Goal: Task Accomplishment & Management: Manage account settings

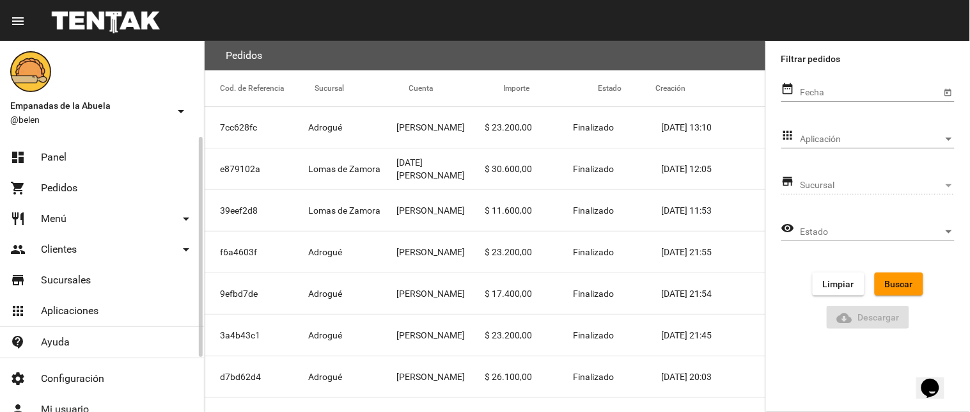
drag, startPoint x: 0, startPoint y: 0, endPoint x: 42, endPoint y: 152, distance: 157.7
click at [37, 160] on link "dashboard Panel" at bounding box center [102, 157] width 204 height 31
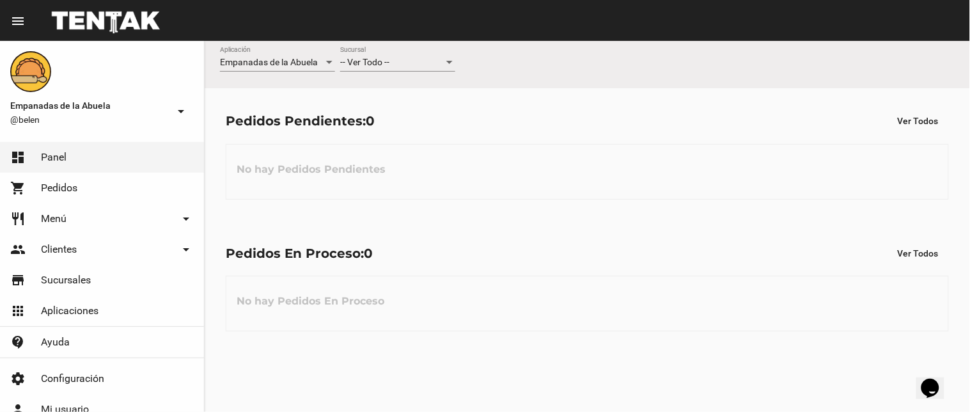
drag, startPoint x: 416, startPoint y: 45, endPoint x: 416, endPoint y: 56, distance: 10.9
click at [416, 49] on div "Empanadas de la Abuela Aplicación -- Ver Todo -- Sucursal" at bounding box center [587, 64] width 765 height 47
click at [416, 56] on div "-- Ver Todo -- Sucursal" at bounding box center [397, 59] width 115 height 25
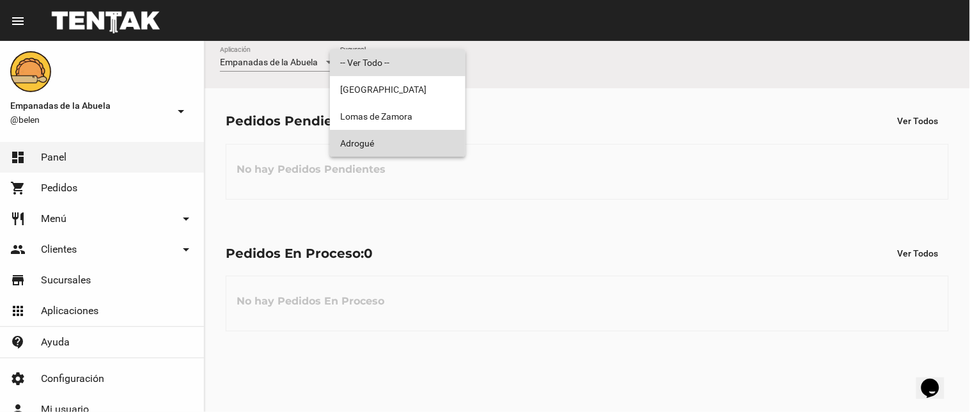
click at [401, 152] on span "Adrogué" at bounding box center [397, 143] width 115 height 27
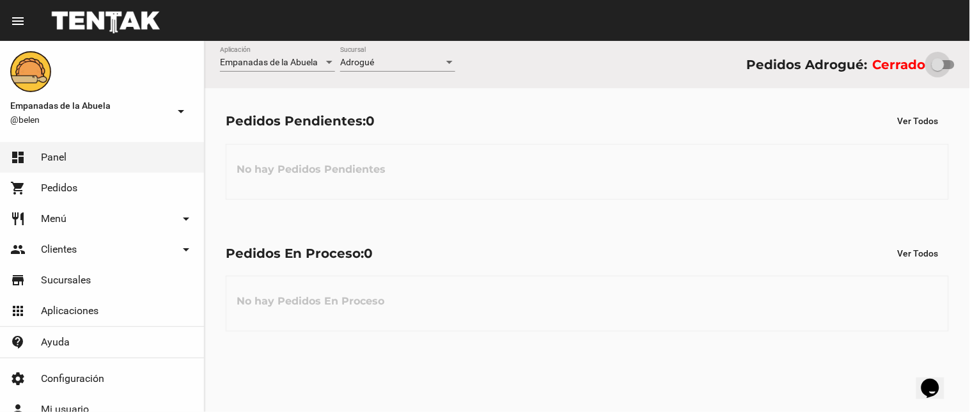
drag, startPoint x: 942, startPoint y: 59, endPoint x: 957, endPoint y: 65, distance: 16.2
click at [957, 65] on div "Empanadas de la Abuela Aplicación Adrogué Sucursal Pedidos Adrogué: Cerrado" at bounding box center [587, 64] width 765 height 47
drag, startPoint x: 940, startPoint y: 62, endPoint x: 964, endPoint y: 64, distance: 23.7
click at [964, 64] on div "Empanadas de la Abuela Aplicación Adrogué Sucursal Pedidos Adrogué: Cerrado" at bounding box center [587, 64] width 765 height 47
drag, startPoint x: 936, startPoint y: 58, endPoint x: 953, endPoint y: 56, distance: 16.7
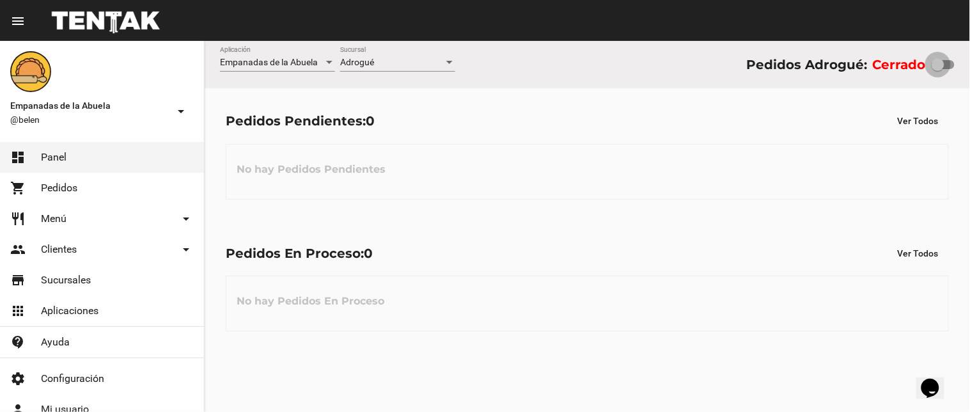
click at [953, 57] on label at bounding box center [942, 64] width 23 height 15
click at [938, 69] on input "checkbox" at bounding box center [937, 69] width 1 height 1
checkbox input "true"
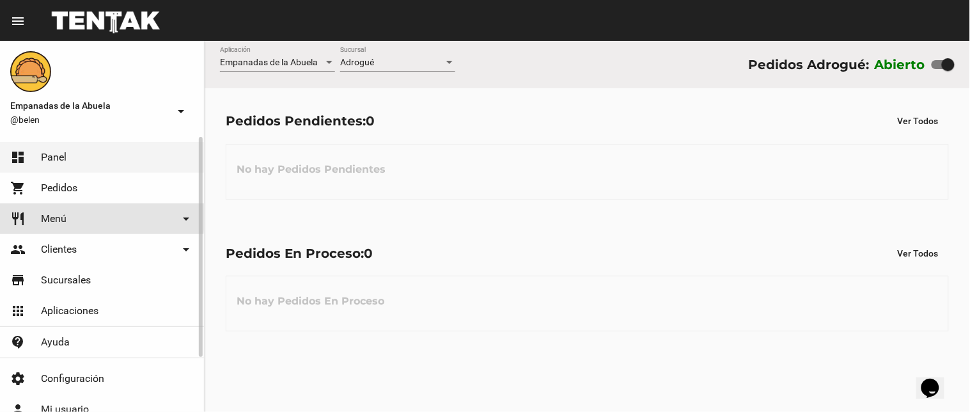
drag, startPoint x: 28, startPoint y: 216, endPoint x: 45, endPoint y: 270, distance: 56.2
click at [28, 217] on link "restaurant Menú arrow_drop_down" at bounding box center [102, 218] width 204 height 31
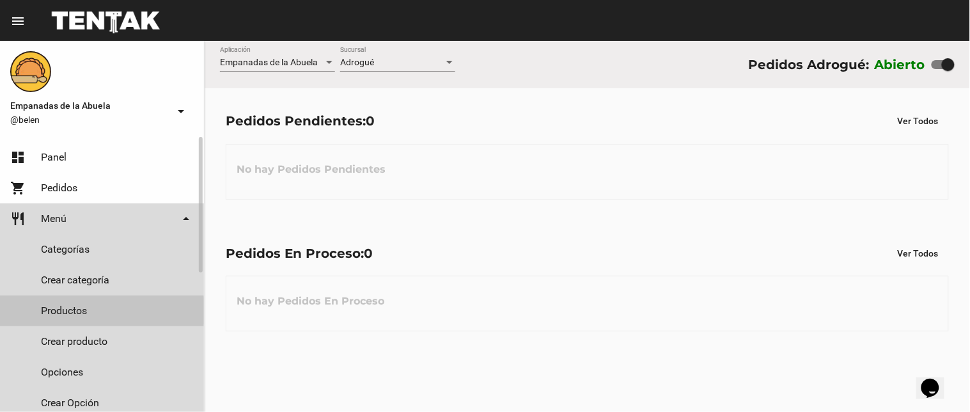
click at [61, 311] on link "Productos" at bounding box center [102, 310] width 204 height 31
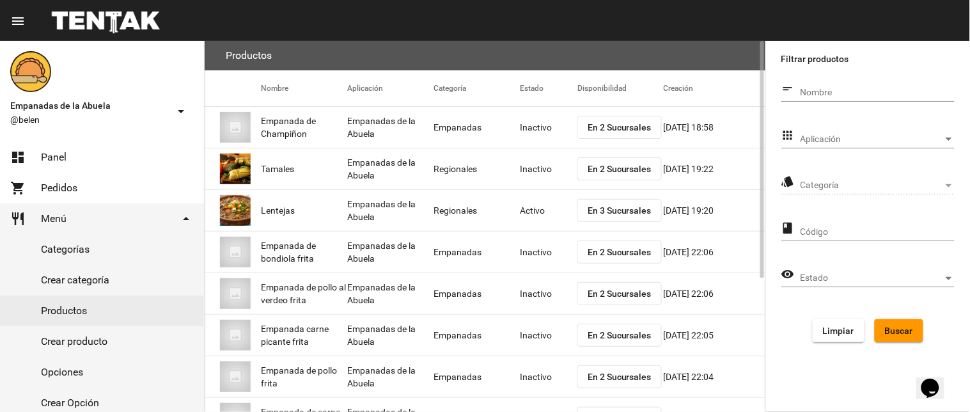
click at [598, 128] on span "En 2 Sucursales" at bounding box center [619, 127] width 64 height 10
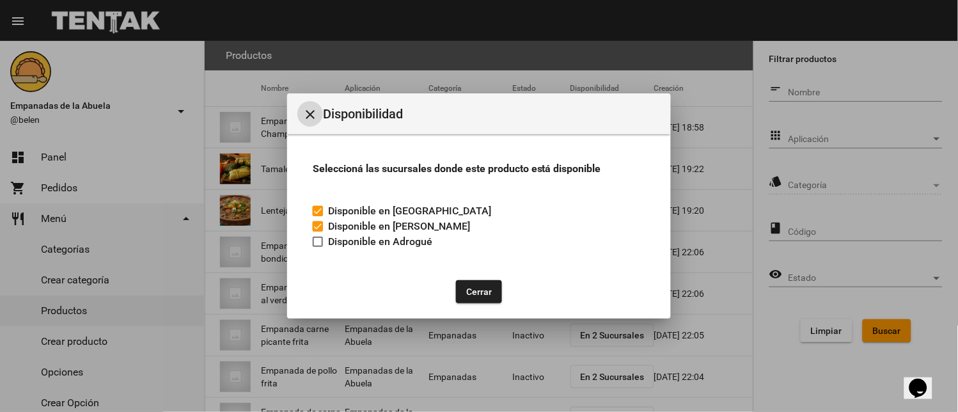
click at [476, 284] on button "Cerrar" at bounding box center [479, 291] width 46 height 23
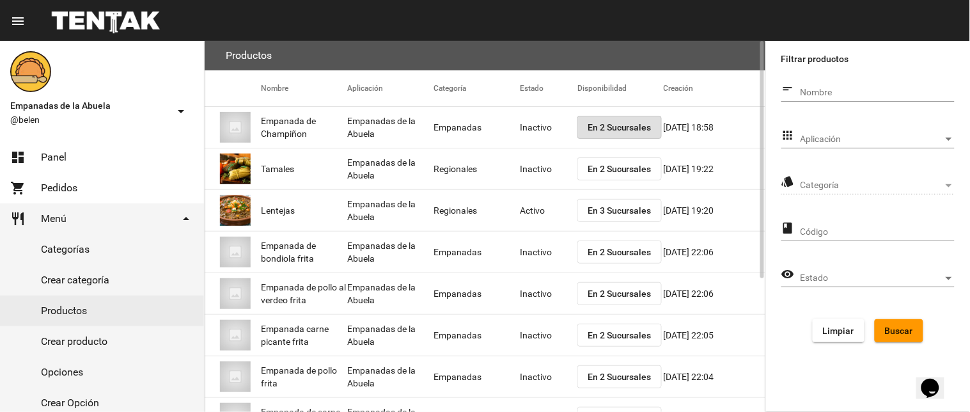
scroll to position [208, 0]
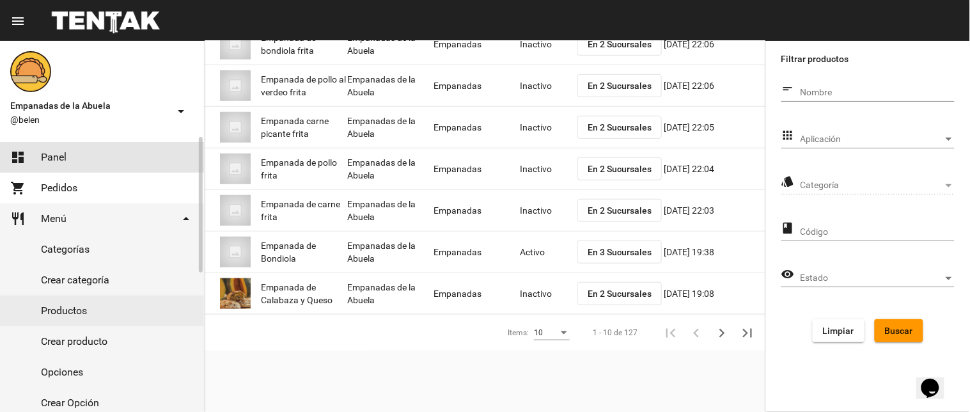
click at [33, 161] on link "dashboard Panel" at bounding box center [102, 157] width 204 height 31
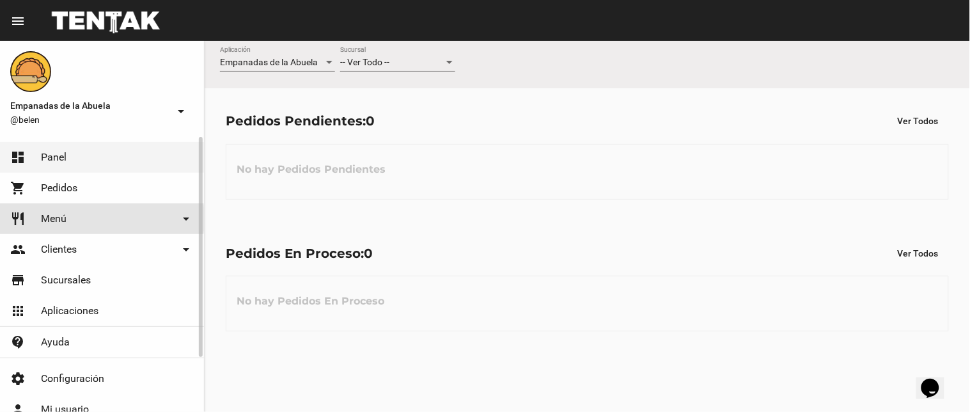
click at [71, 219] on link "restaurant Menú arrow_drop_down" at bounding box center [102, 218] width 204 height 31
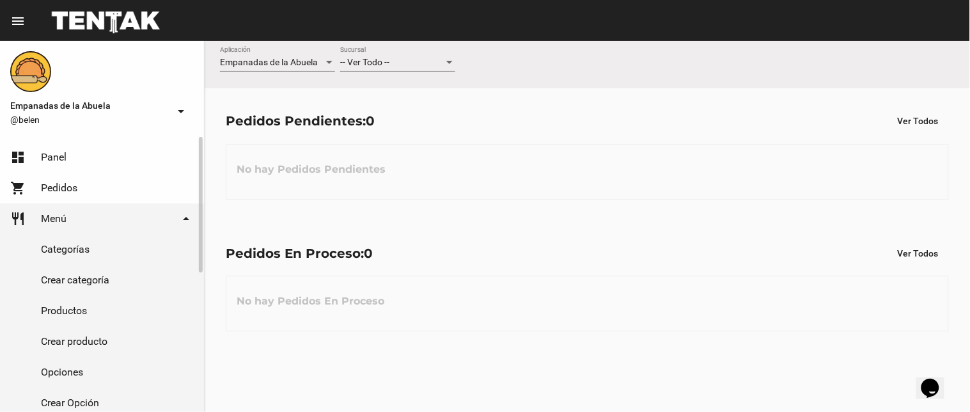
click at [45, 315] on link "Productos" at bounding box center [102, 310] width 204 height 31
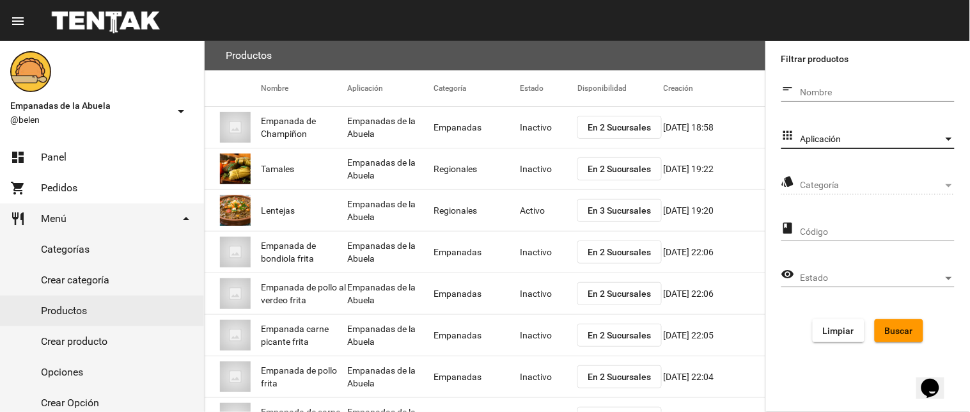
click at [871, 134] on span "Aplicación" at bounding box center [871, 139] width 143 height 10
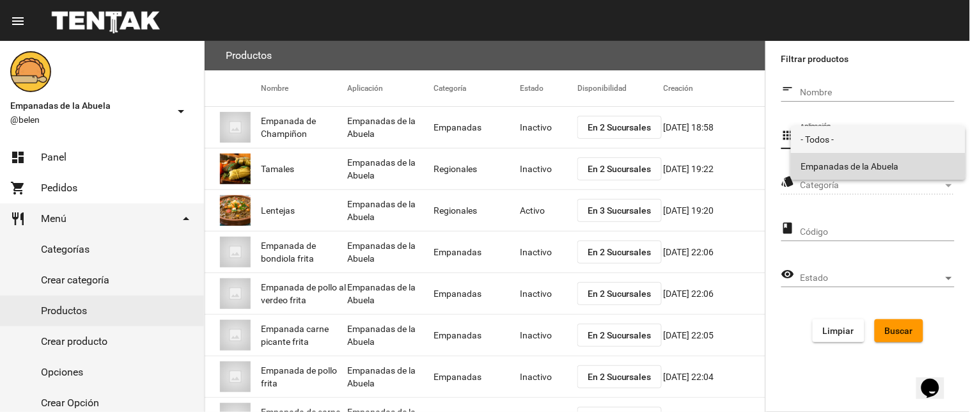
click at [851, 165] on span "Empanadas de la Abuela" at bounding box center [878, 166] width 154 height 27
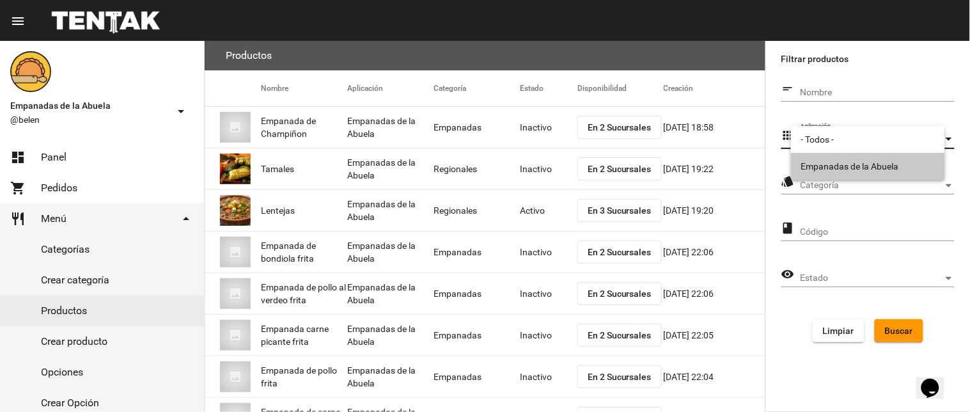
click at [847, 175] on div "Categoría Categoría" at bounding box center [877, 181] width 154 height 25
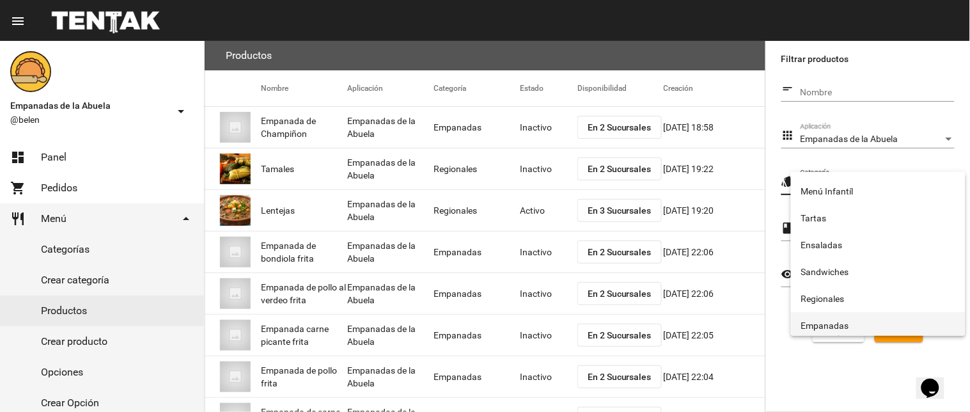
scroll to position [212, 0]
drag, startPoint x: 840, startPoint y: 326, endPoint x: 894, endPoint y: 330, distance: 53.8
click at [841, 325] on span "Empanadas" at bounding box center [878, 322] width 154 height 27
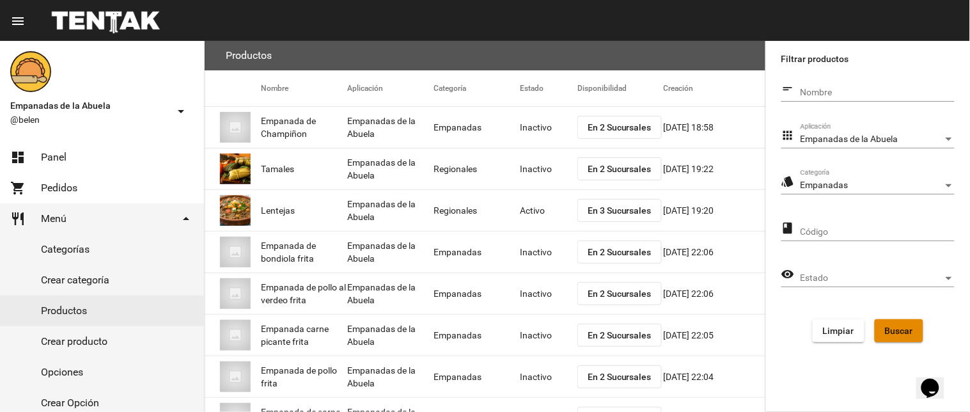
click at [909, 330] on span "Buscar" at bounding box center [899, 330] width 28 height 10
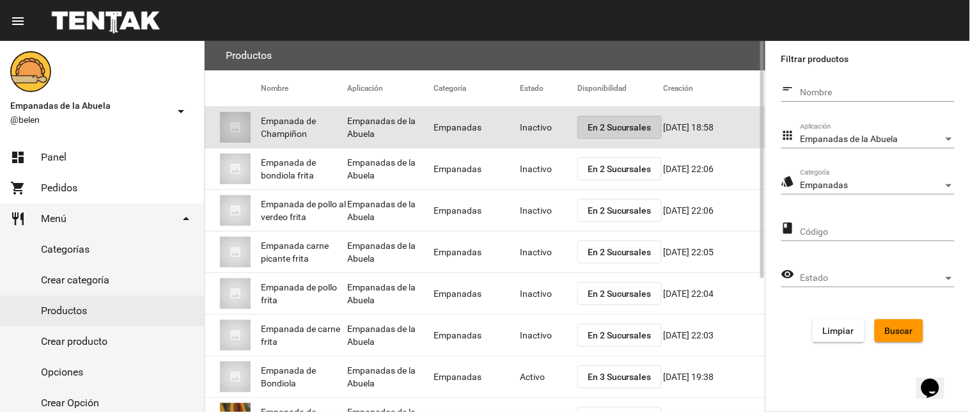
click at [595, 124] on span "En 2 Sucursales" at bounding box center [619, 127] width 64 height 10
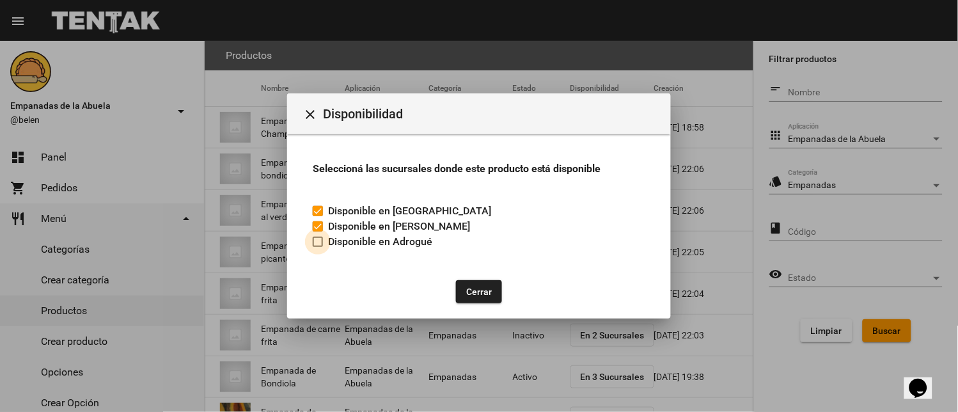
click at [316, 245] on div at bounding box center [318, 242] width 10 height 10
click at [317, 247] on input "Disponible en Adrogué" at bounding box center [317, 247] width 1 height 1
checkbox input "true"
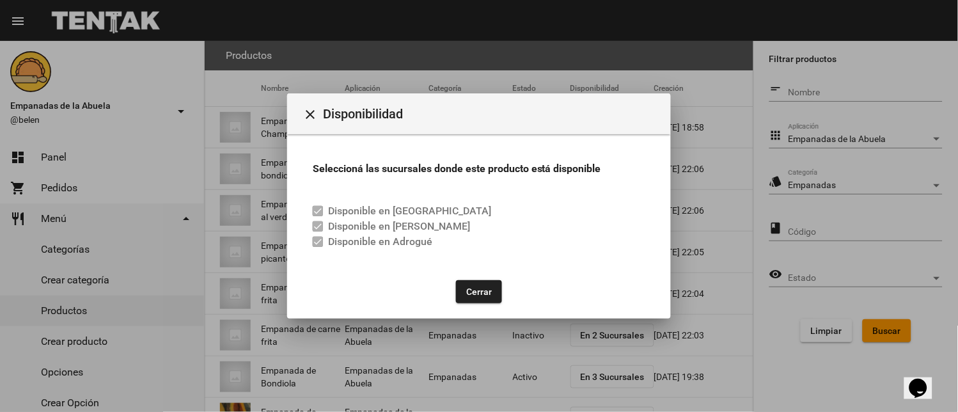
click at [470, 288] on button "Cerrar" at bounding box center [479, 291] width 46 height 23
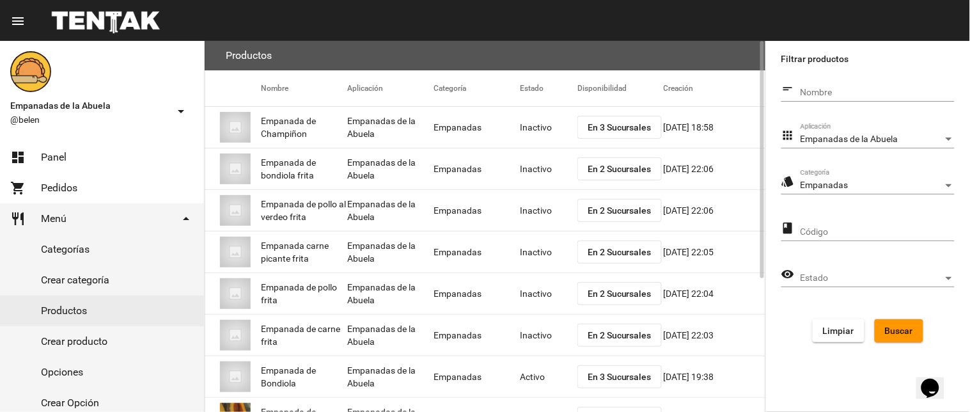
click at [528, 128] on mat-cell "Inactivo" at bounding box center [549, 127] width 58 height 41
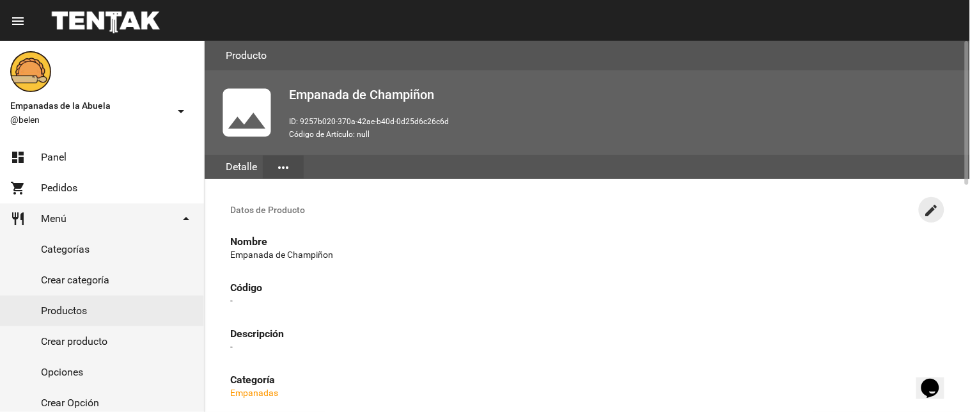
click at [931, 206] on mat-icon "create" at bounding box center [931, 210] width 15 height 15
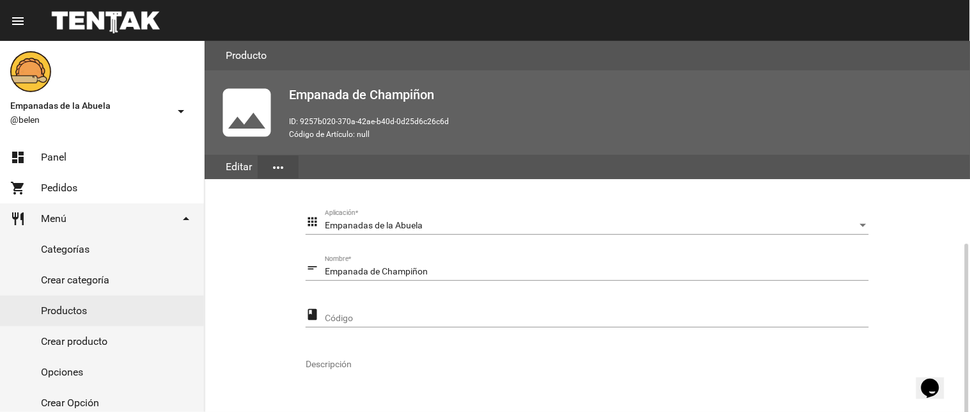
scroll to position [261, 0]
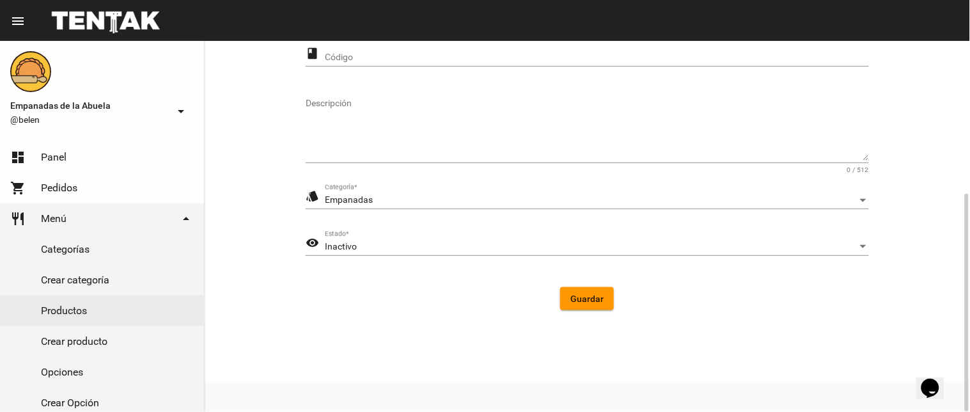
click at [366, 246] on div "Inactivo" at bounding box center [591, 247] width 532 height 10
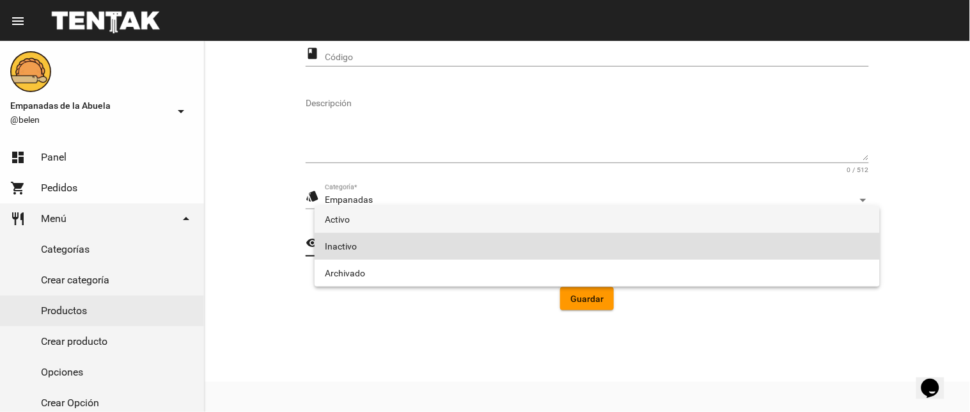
click at [367, 209] on span "Activo" at bounding box center [597, 219] width 545 height 27
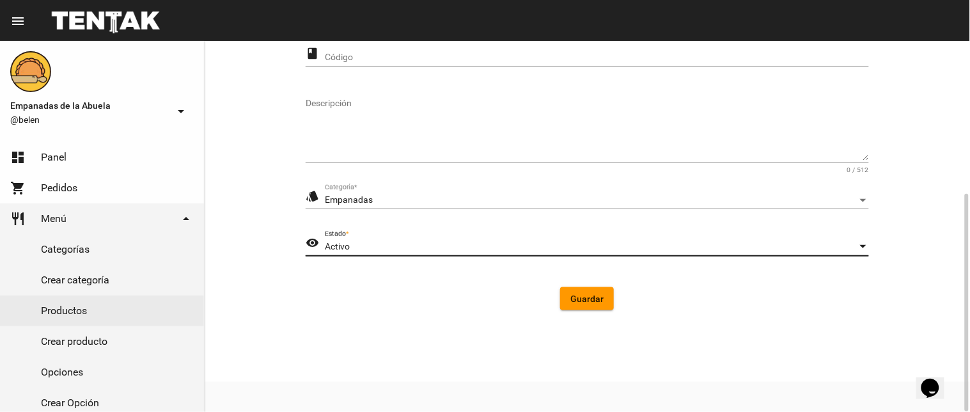
click at [588, 285] on form "apps Empanadas de la Abuela Aplicación * short_text Empanada de Champiñon Nombr…" at bounding box center [587, 135] width 563 height 372
click at [591, 293] on span "Guardar" at bounding box center [586, 298] width 33 height 10
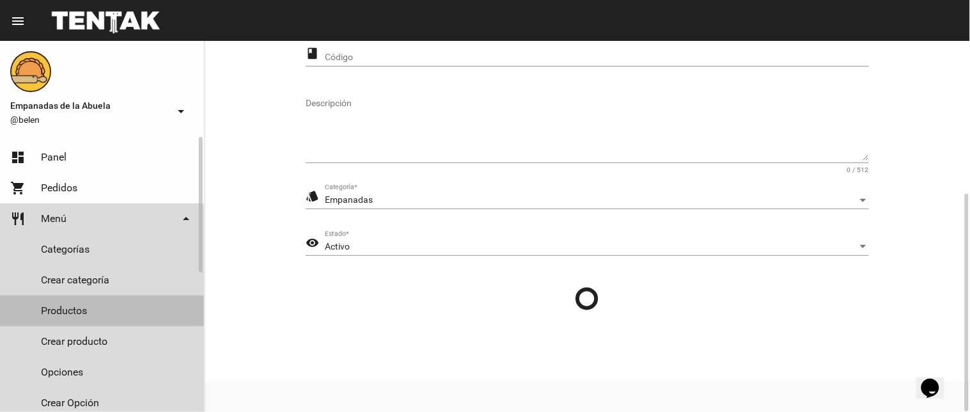
drag, startPoint x: 54, startPoint y: 307, endPoint x: 134, endPoint y: 251, distance: 98.2
click at [53, 307] on link "Productos" at bounding box center [102, 310] width 204 height 31
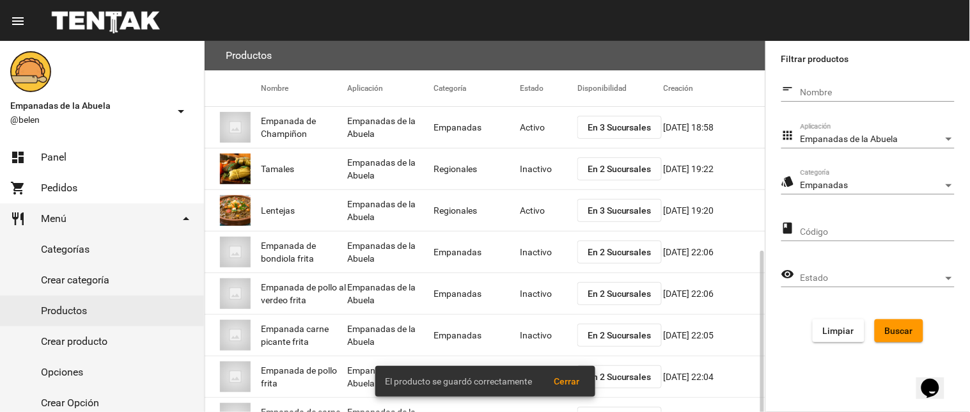
scroll to position [208, 0]
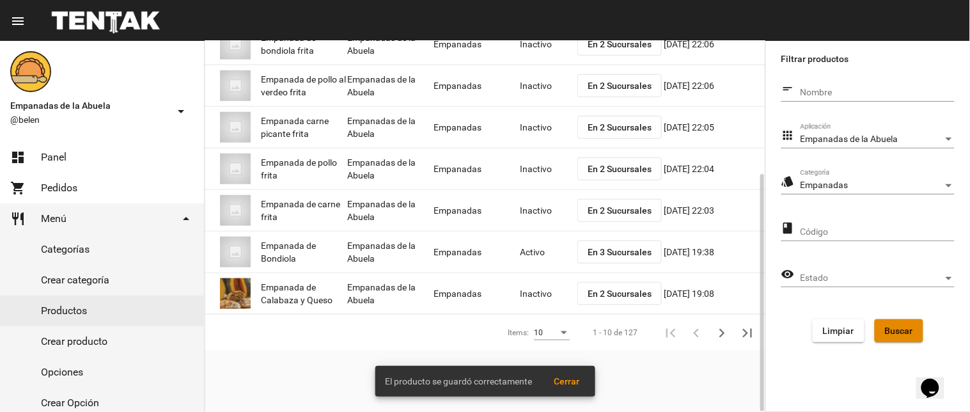
click at [887, 327] on span "Buscar" at bounding box center [899, 330] width 28 height 10
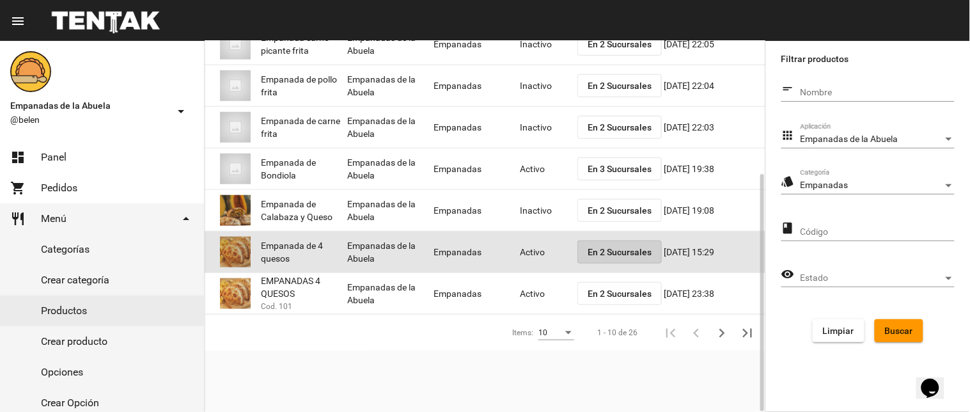
click at [595, 256] on span "En 2 Sucursales" at bounding box center [619, 252] width 64 height 10
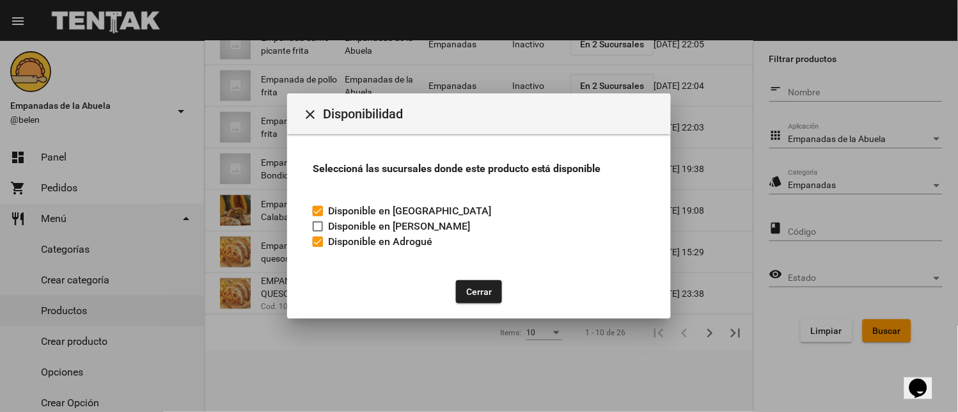
drag, startPoint x: 475, startPoint y: 286, endPoint x: 511, endPoint y: 290, distance: 36.6
click at [476, 286] on button "Cerrar" at bounding box center [479, 291] width 46 height 23
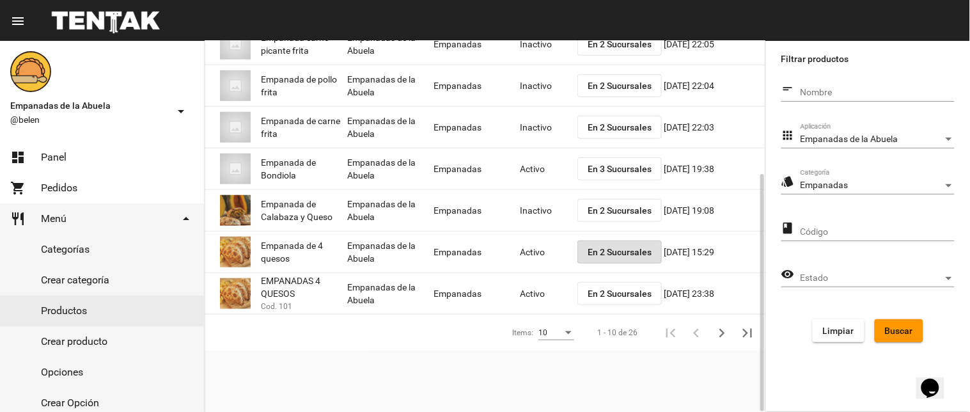
click at [614, 291] on span "En 2 Sucursales" at bounding box center [619, 293] width 64 height 10
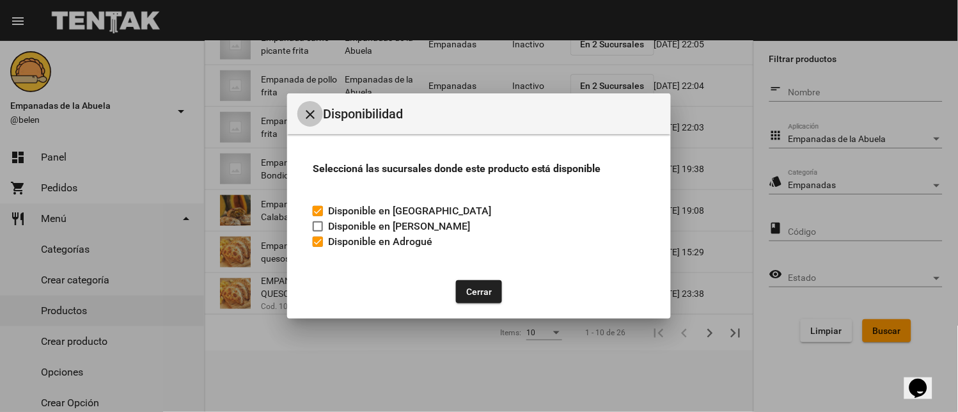
drag, startPoint x: 308, startPoint y: 113, endPoint x: 314, endPoint y: 109, distance: 6.6
click at [313, 110] on mat-icon "close" at bounding box center [309, 114] width 15 height 15
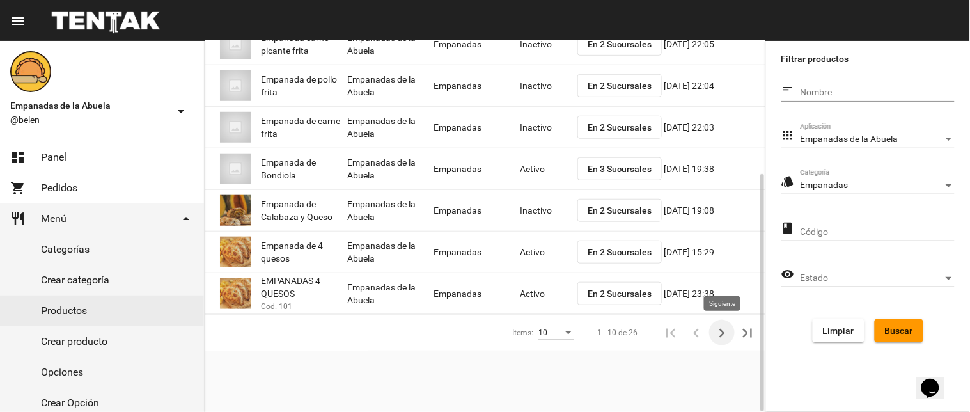
click at [718, 322] on button "Siguiente" at bounding box center [722, 333] width 26 height 26
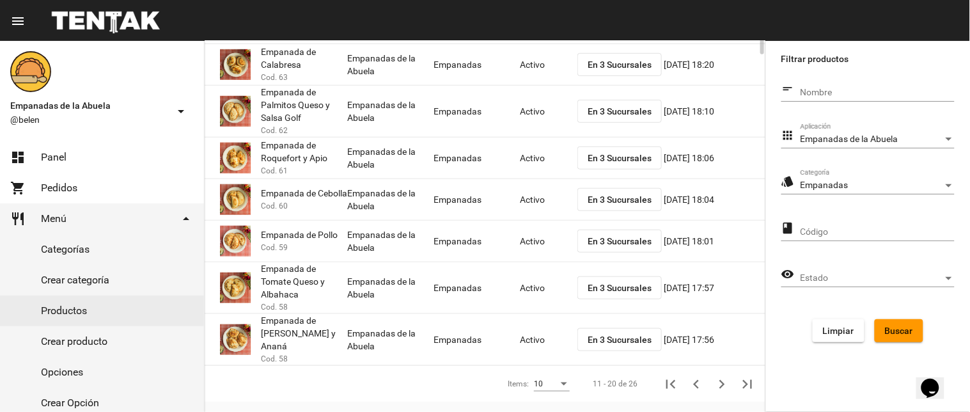
scroll to position [0, 0]
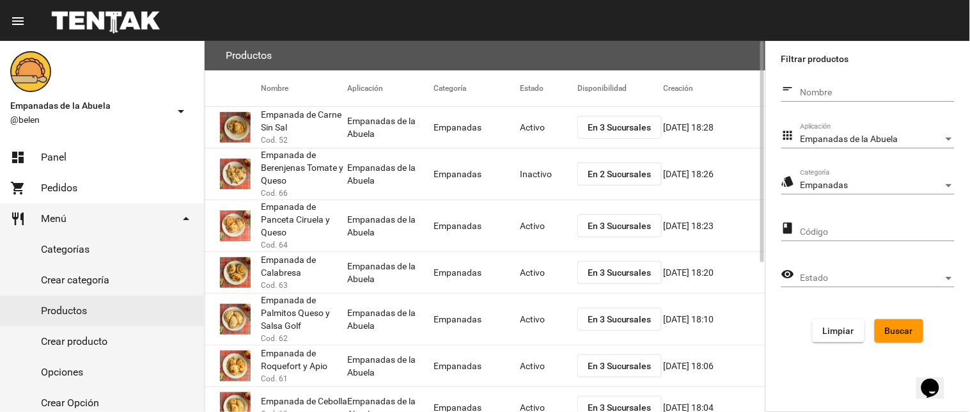
click at [534, 176] on mat-cell "Inactivo" at bounding box center [549, 173] width 58 height 41
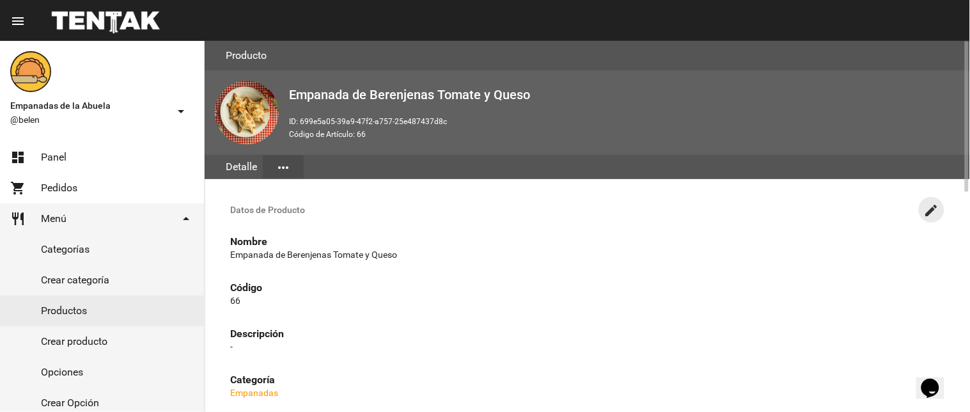
click at [922, 205] on button "create" at bounding box center [932, 210] width 26 height 26
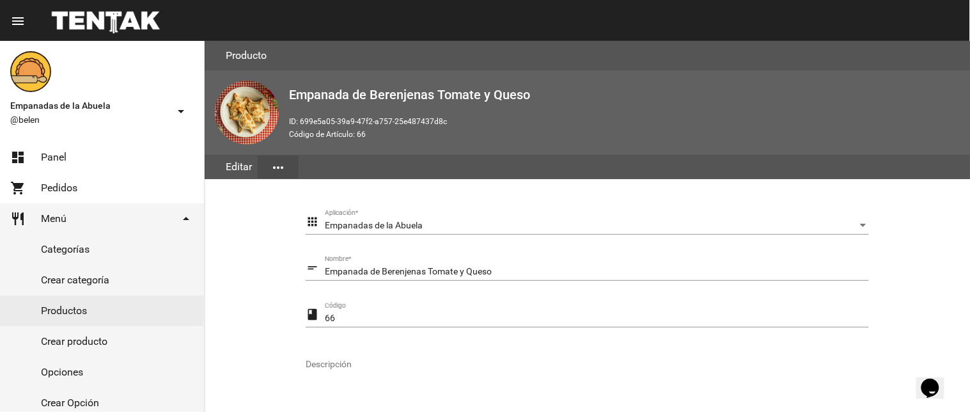
scroll to position [261, 0]
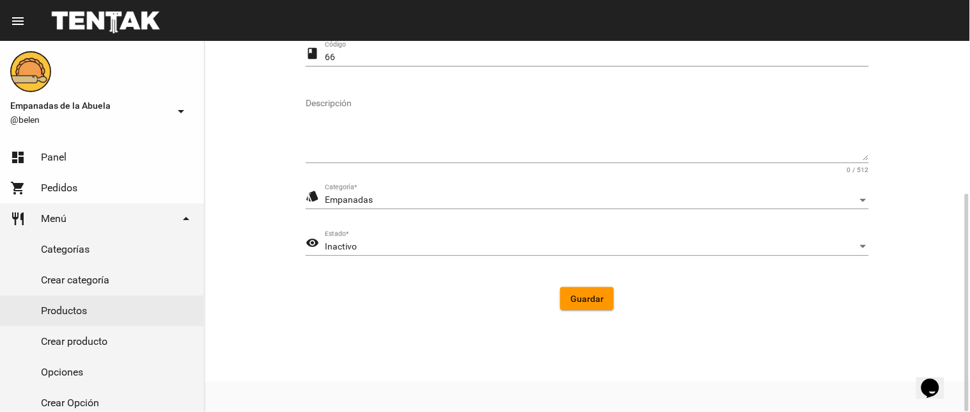
click at [346, 253] on div "Inactivo Estado *" at bounding box center [597, 243] width 544 height 25
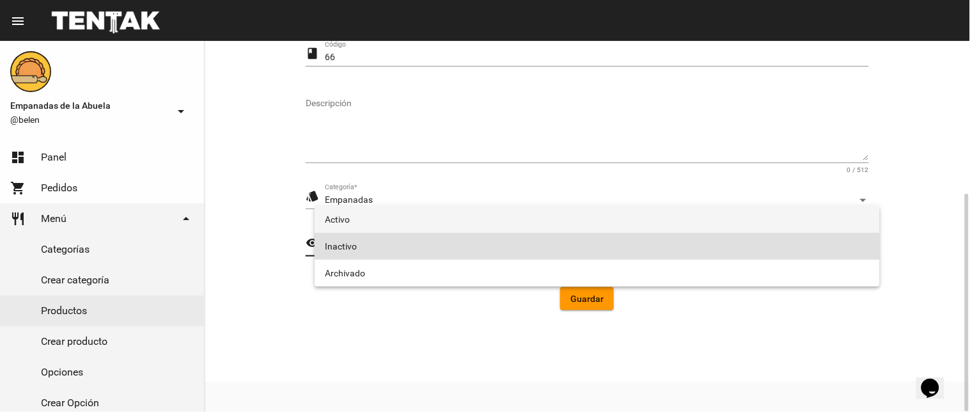
click at [374, 230] on span "Activo" at bounding box center [597, 219] width 545 height 27
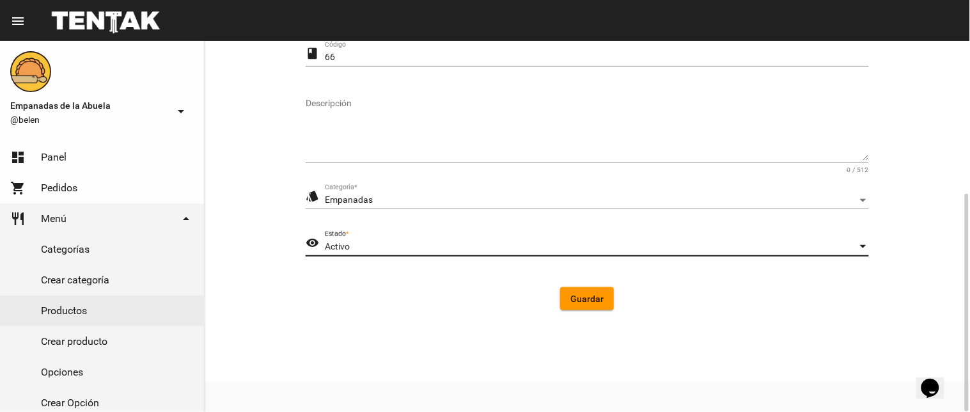
click at [588, 297] on span "Guardar" at bounding box center [586, 298] width 33 height 10
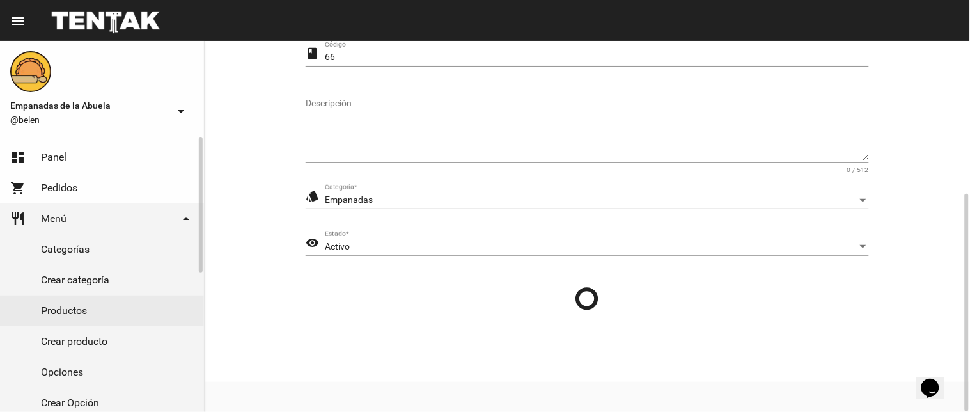
click at [97, 305] on link "Productos" at bounding box center [102, 310] width 204 height 31
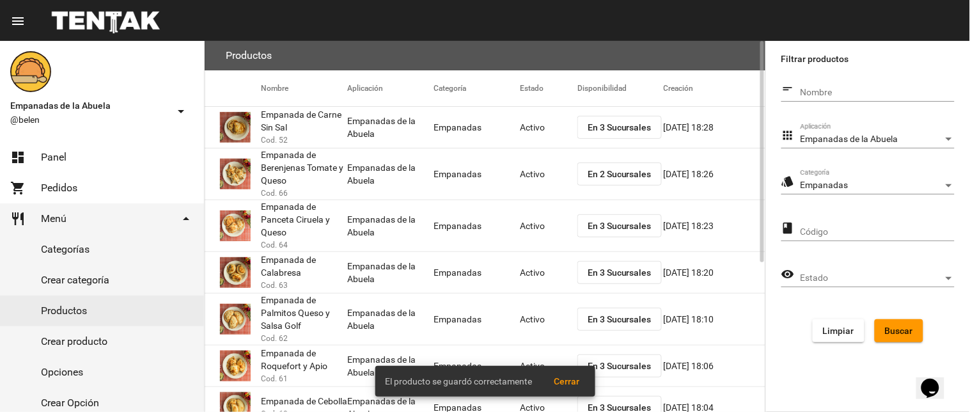
click at [595, 175] on span "En 2 Sucursales" at bounding box center [619, 174] width 64 height 10
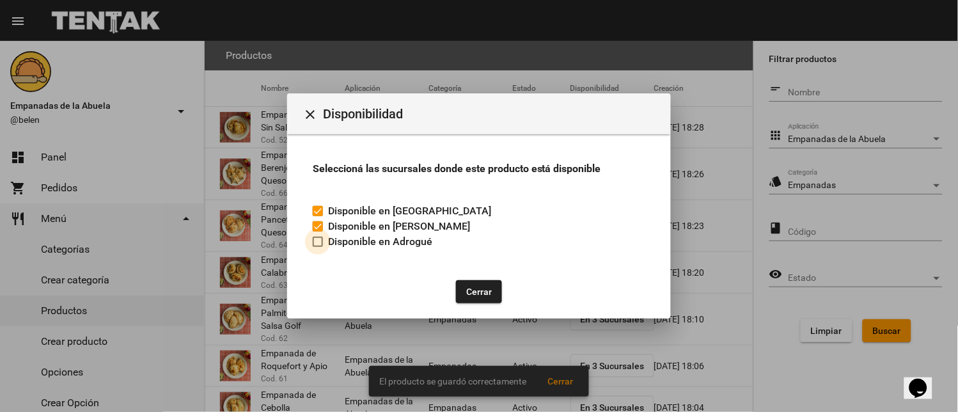
click at [327, 247] on label "Disponible en Adrogué" at bounding box center [373, 241] width 120 height 15
click at [318, 247] on input "Disponible en Adrogué" at bounding box center [317, 247] width 1 height 1
checkbox input "true"
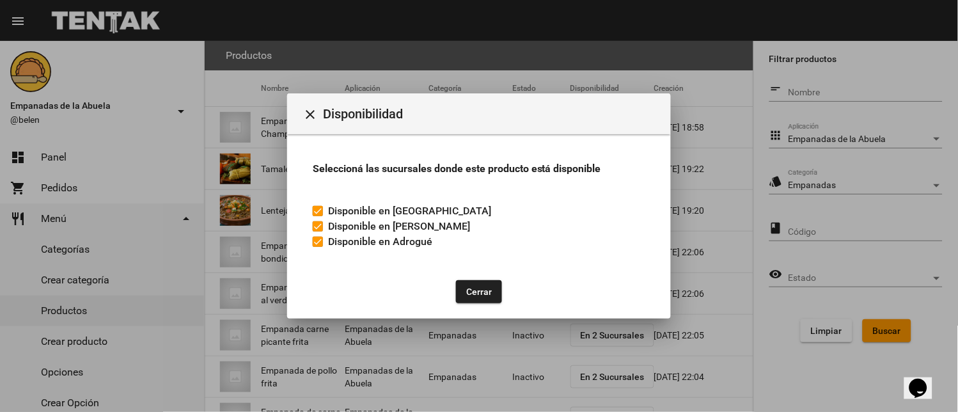
click at [446, 265] on mat-dialog-actions "Cerrar" at bounding box center [478, 292] width 353 height 54
drag, startPoint x: 469, startPoint y: 286, endPoint x: 638, endPoint y: 258, distance: 171.0
click at [470, 286] on button "Cerrar" at bounding box center [479, 291] width 46 height 23
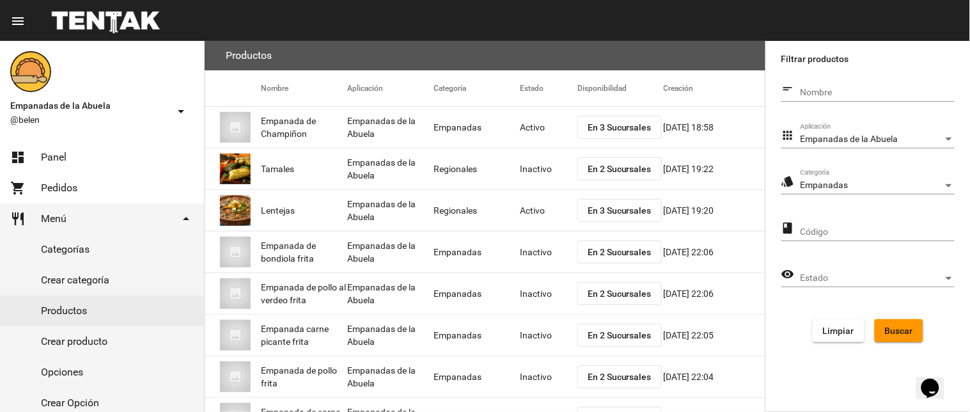
click at [879, 315] on form "short_text Nombre apps Empanadas de la Abuela Aplicación style Empanadas Catego…" at bounding box center [867, 215] width 173 height 276
click at [879, 331] on button "Buscar" at bounding box center [898, 330] width 49 height 23
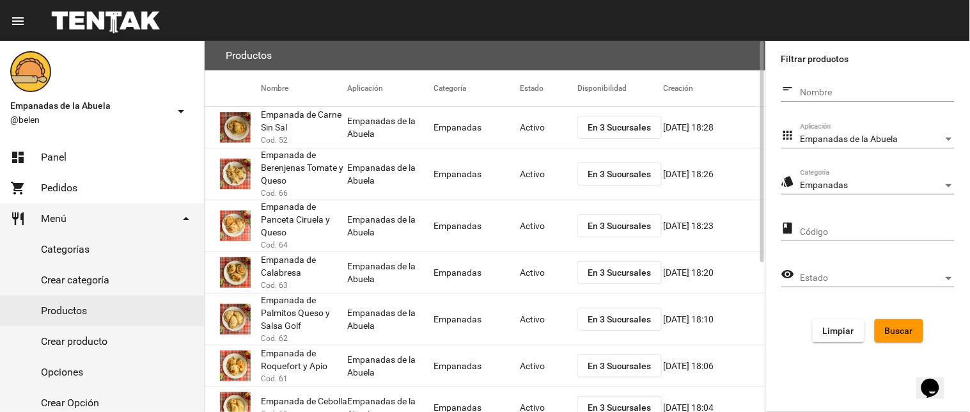
scroll to position [249, 0]
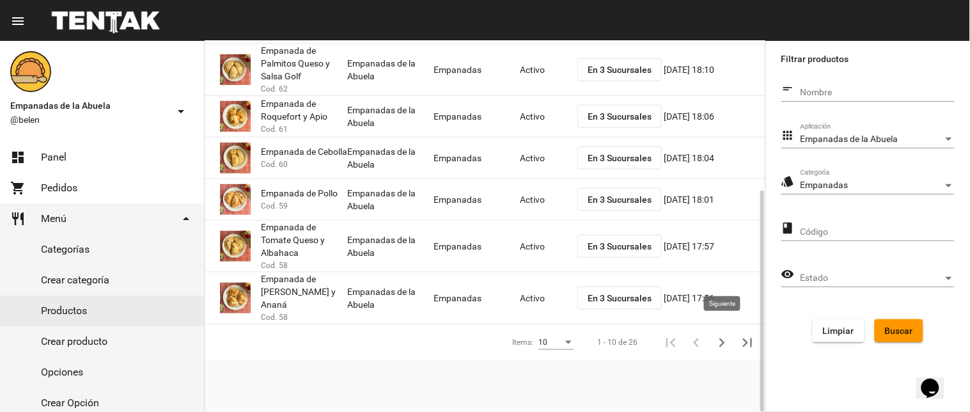
click at [719, 334] on icon "Siguiente" at bounding box center [722, 343] width 18 height 18
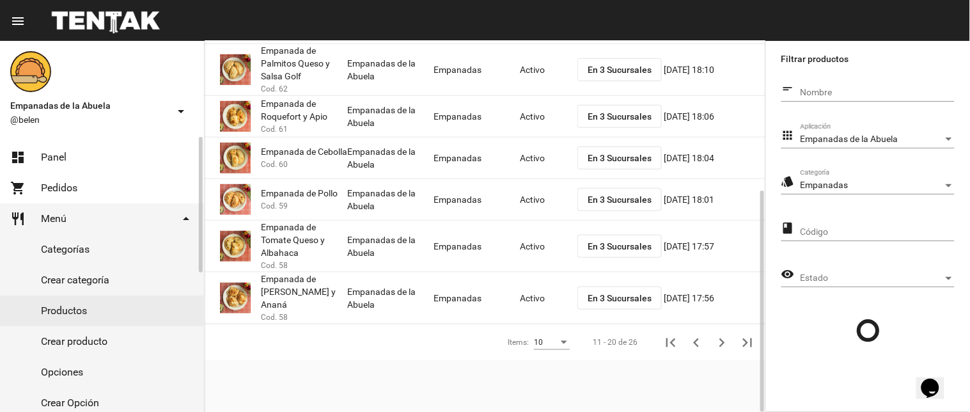
click at [29, 155] on link "dashboard Panel" at bounding box center [102, 157] width 204 height 31
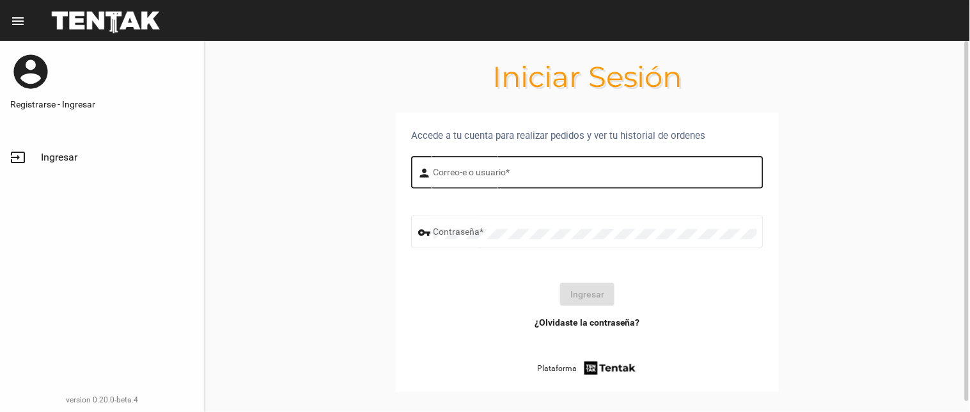
drag, startPoint x: 486, startPoint y: 153, endPoint x: 486, endPoint y: 164, distance: 10.9
click at [486, 154] on div "Correo-e o usuario *" at bounding box center [594, 170] width 323 height 35
click at [485, 169] on input "Correo-e o usuario *" at bounding box center [594, 174] width 323 height 10
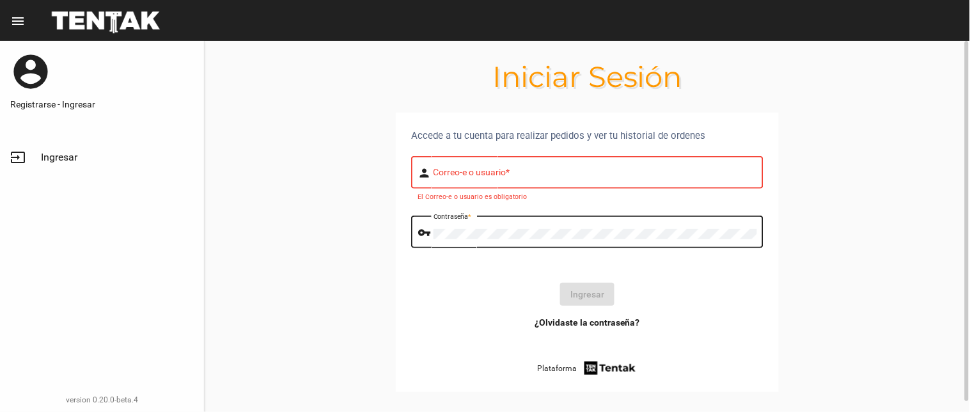
click at [470, 180] on div "Correo-e o usuario *" at bounding box center [594, 170] width 323 height 35
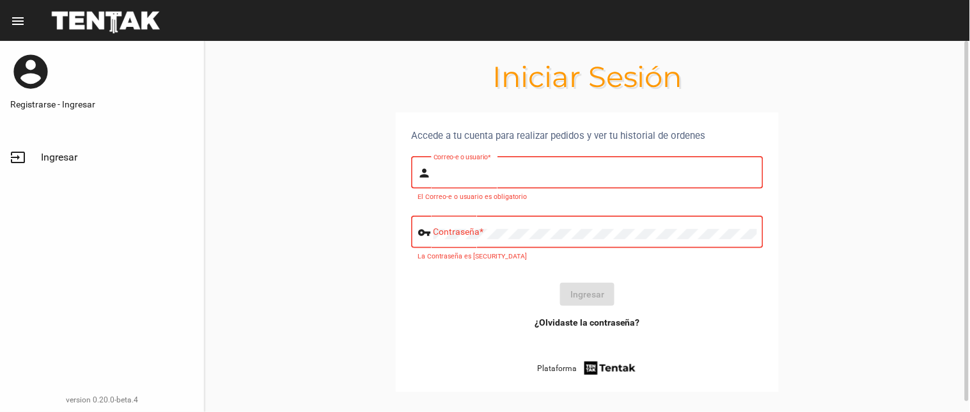
click at [470, 173] on input "Correo-e o usuario *" at bounding box center [594, 174] width 323 height 10
click at [490, 178] on input "Correo-e o usuario *" at bounding box center [594, 174] width 323 height 10
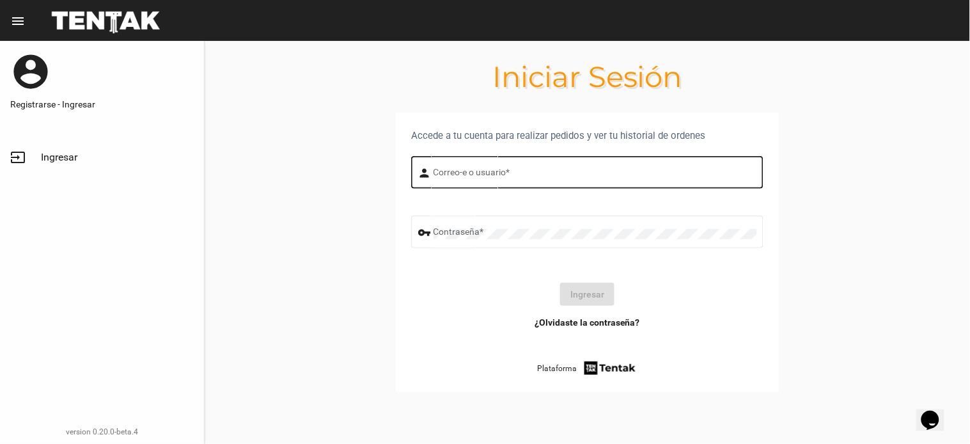
click at [462, 167] on div "Correo-e o usuario *" at bounding box center [594, 170] width 323 height 35
click at [474, 173] on input "Correo-e o usuario *" at bounding box center [594, 174] width 323 height 10
click at [443, 175] on input "Correo-e o usuario *" at bounding box center [594, 174] width 323 height 10
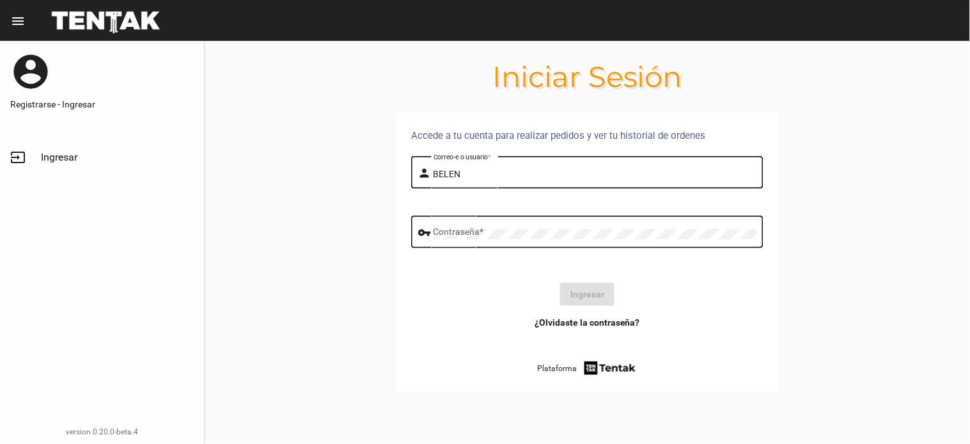
type input "BELEN"
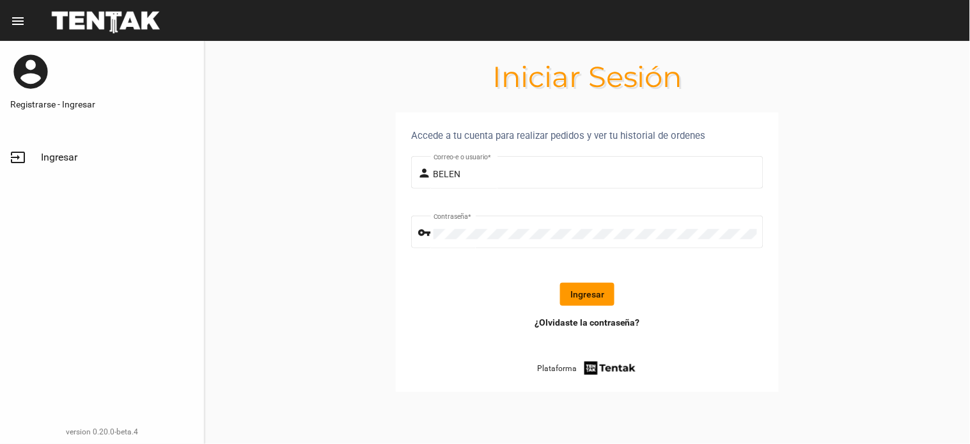
click at [612, 295] on button "Ingresar" at bounding box center [587, 294] width 54 height 23
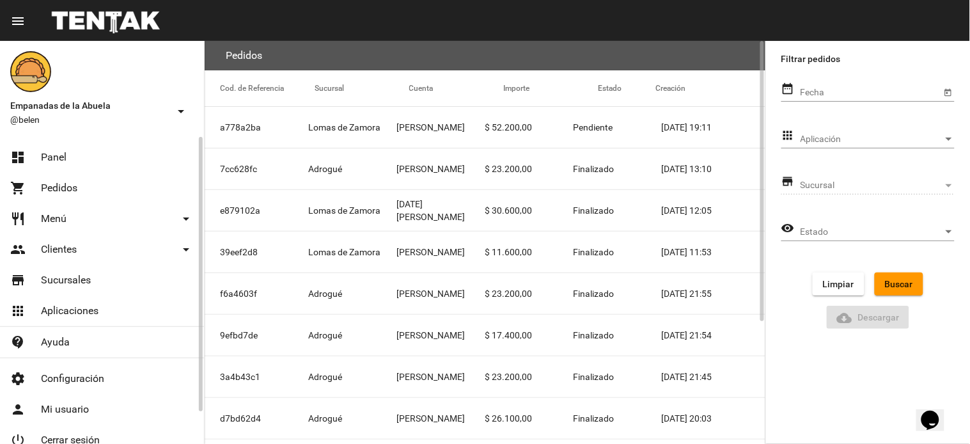
click at [75, 160] on link "dashboard Panel" at bounding box center [102, 157] width 204 height 31
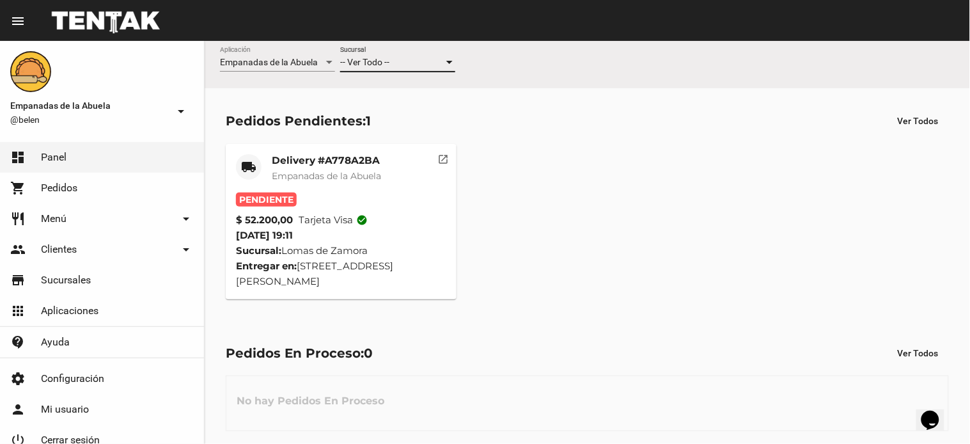
click at [381, 61] on span "-- Ver Todo --" at bounding box center [364, 62] width 49 height 10
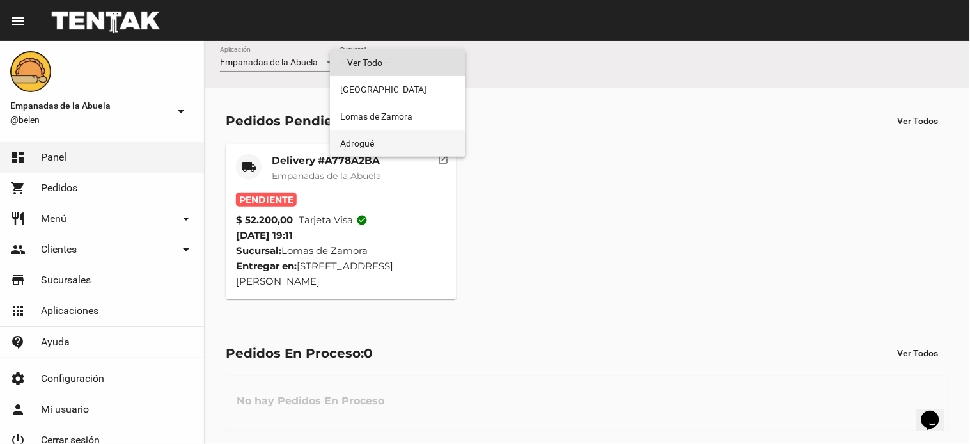
drag, startPoint x: 387, startPoint y: 143, endPoint x: 406, endPoint y: 182, distance: 43.8
click at [387, 142] on span "Adrogué" at bounding box center [397, 143] width 115 height 27
